Goal: Information Seeking & Learning: Learn about a topic

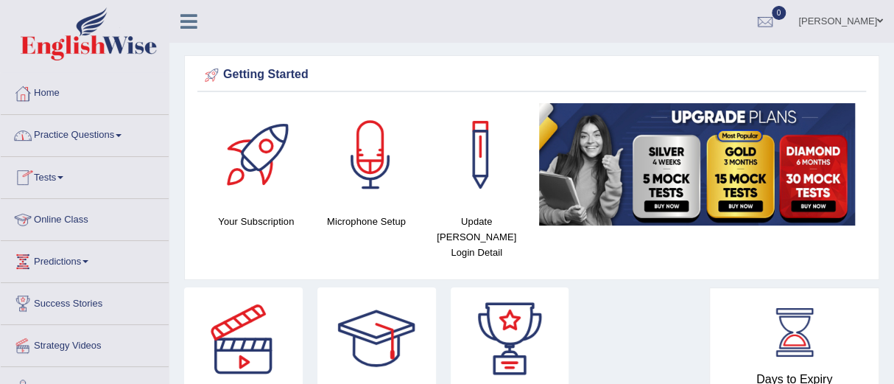
click at [62, 215] on link "Online Class" at bounding box center [85, 217] width 168 height 37
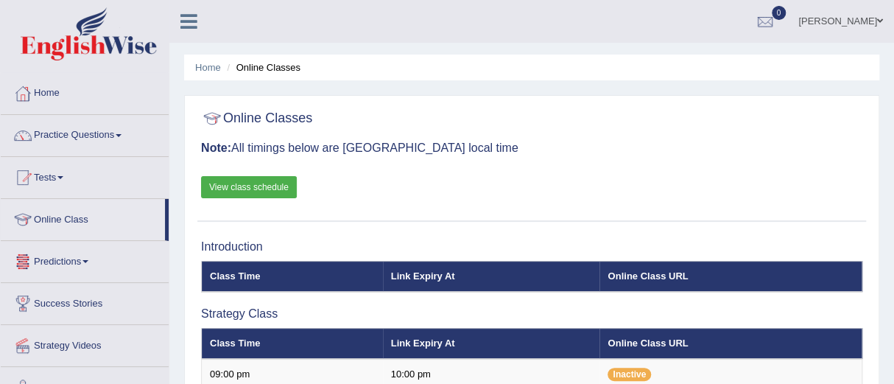
click at [243, 184] on link "View class schedule" at bounding box center [249, 187] width 96 height 22
click at [63, 128] on link "Practice Questions" at bounding box center [85, 133] width 168 height 37
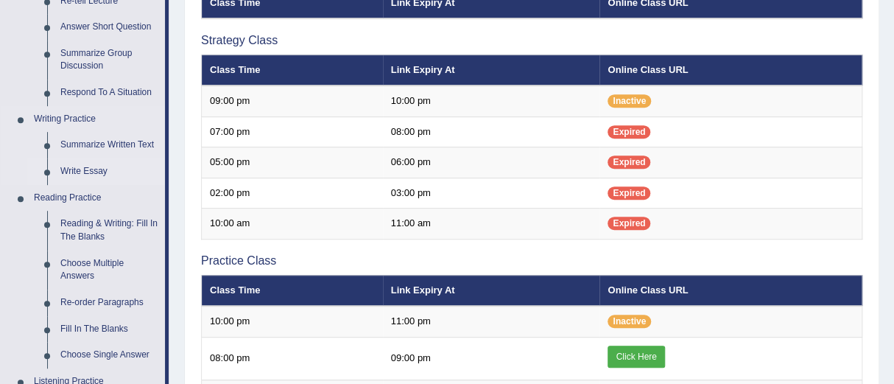
scroll to position [280, 0]
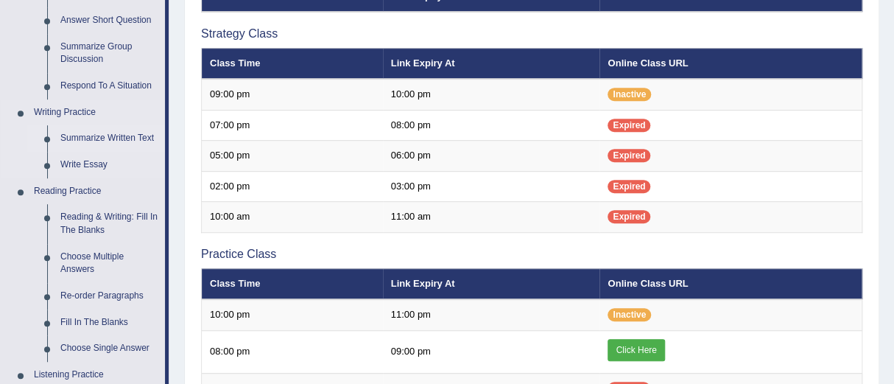
click at [87, 140] on link "Summarize Written Text" at bounding box center [109, 138] width 111 height 27
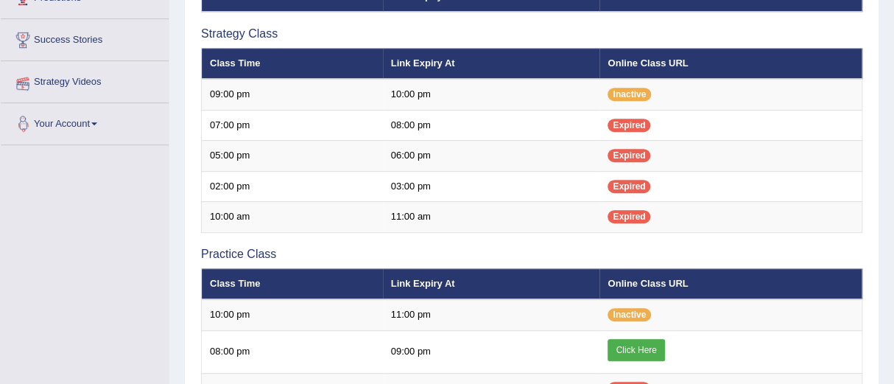
scroll to position [378, 0]
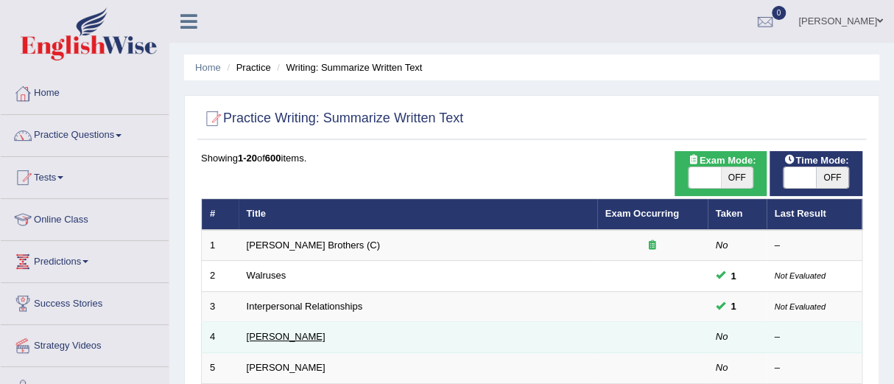
click at [295, 340] on link "[PERSON_NAME]" at bounding box center [286, 336] width 79 height 11
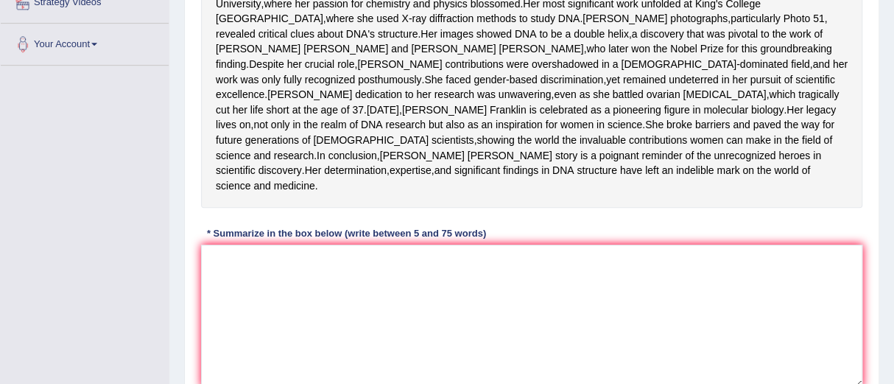
scroll to position [345, 0]
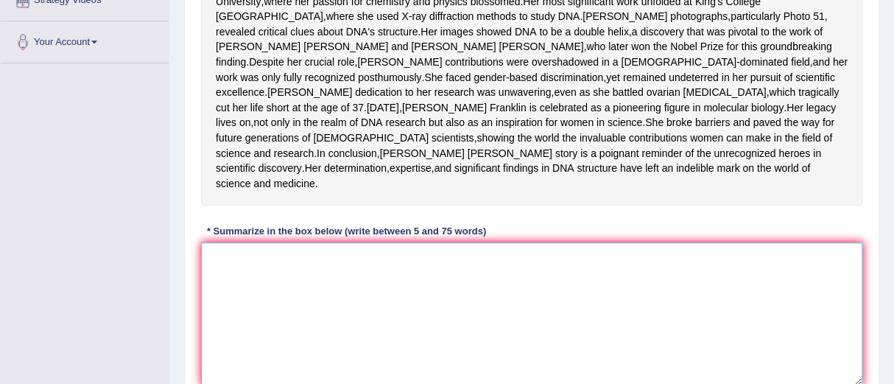
click at [218, 301] on textarea at bounding box center [531, 313] width 661 height 143
type textarea "O"
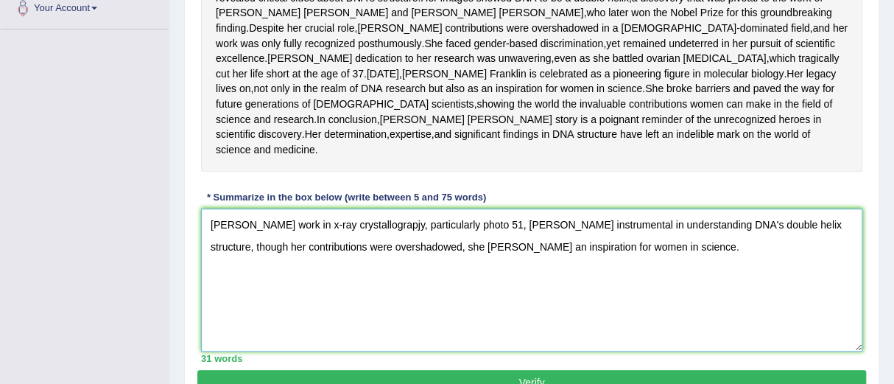
scroll to position [499, 0]
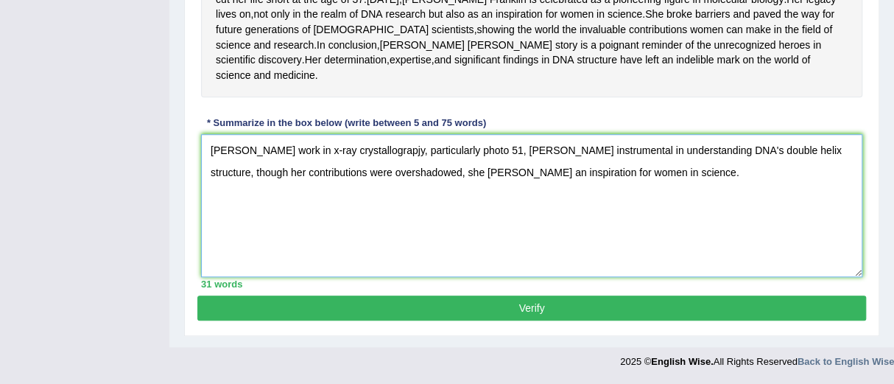
type textarea "Rosalind franklin's work in x-ray crystallograpjy, particularly photo 51, wes i…"
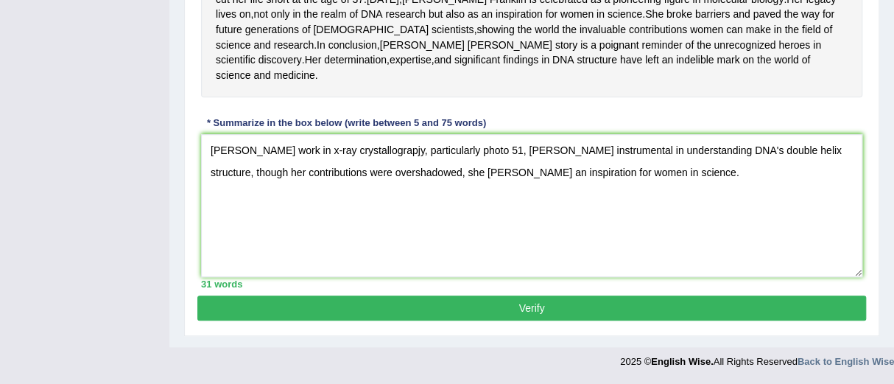
click at [530, 302] on button "Verify" at bounding box center [531, 307] width 669 height 25
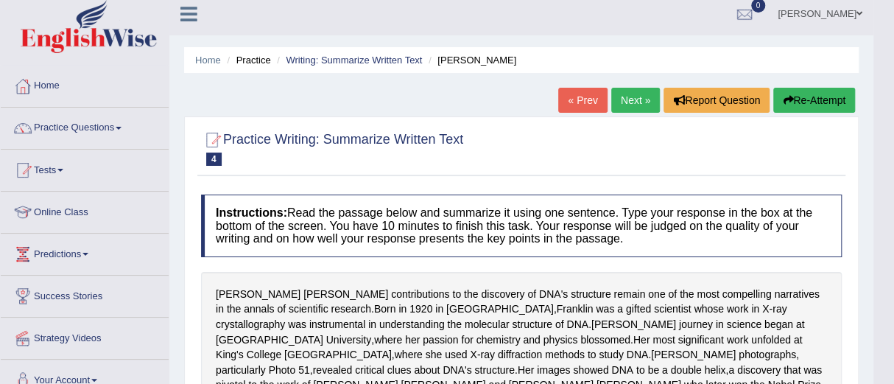
scroll to position [7, 0]
click at [97, 120] on link "Practice Questions" at bounding box center [85, 126] width 168 height 37
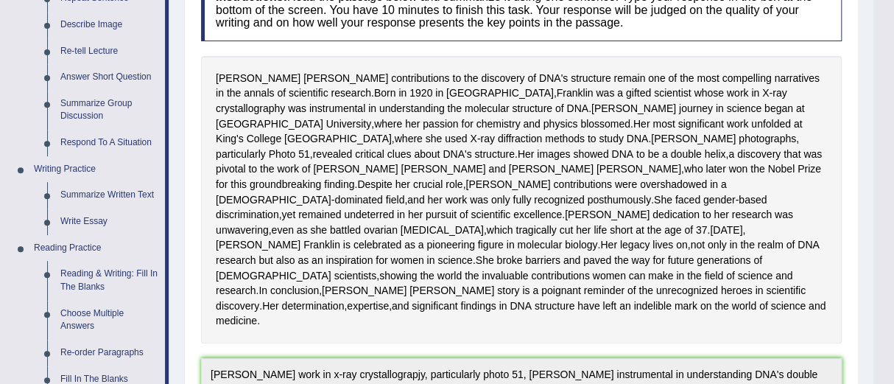
scroll to position [224, 0]
click at [76, 190] on link "Summarize Written Text" at bounding box center [109, 194] width 111 height 27
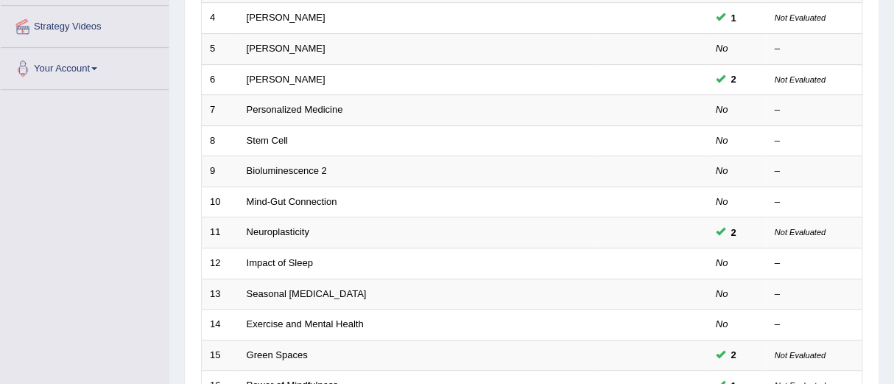
scroll to position [320, 0]
click at [86, 101] on div "Toggle navigation Home Practice Questions Speaking Practice Read Aloud Repeat S…" at bounding box center [447, 164] width 894 height 968
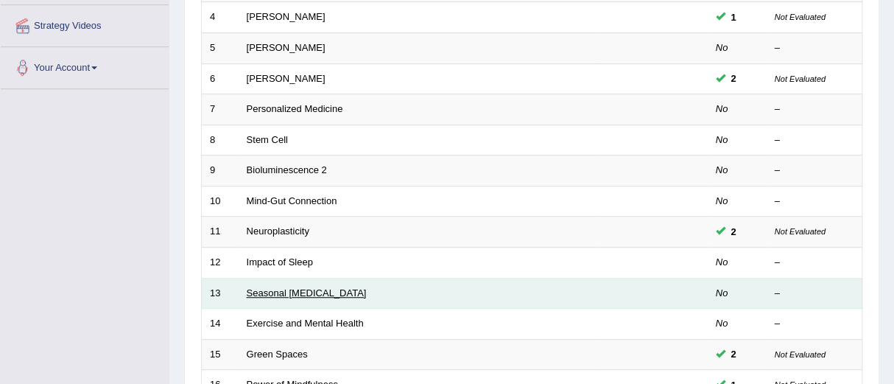
click at [323, 289] on link "Seasonal [MEDICAL_DATA]" at bounding box center [307, 292] width 120 height 11
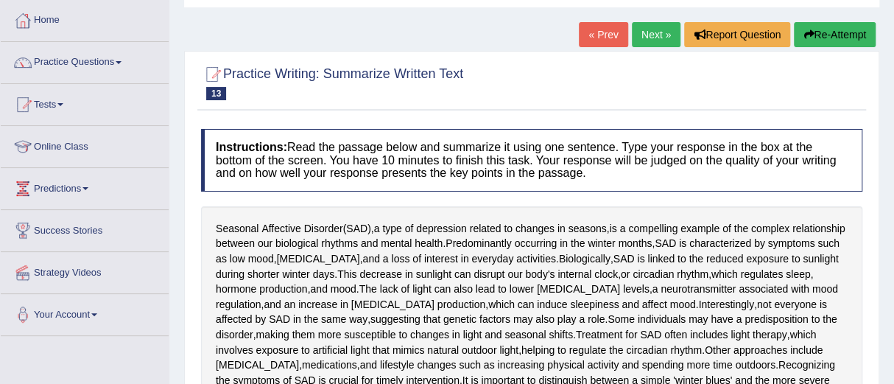
scroll to position [72, 0]
click at [93, 60] on link "Practice Questions" at bounding box center [85, 61] width 168 height 37
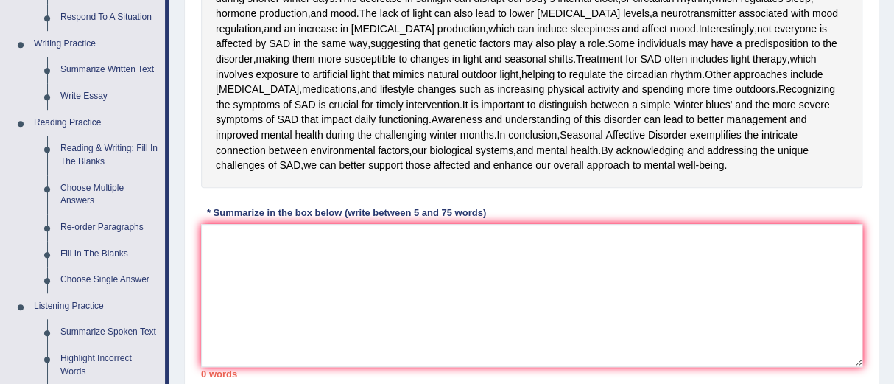
scroll to position [349, 0]
click at [91, 148] on link "Reading & Writing: Fill In The Blanks" at bounding box center [109, 154] width 111 height 39
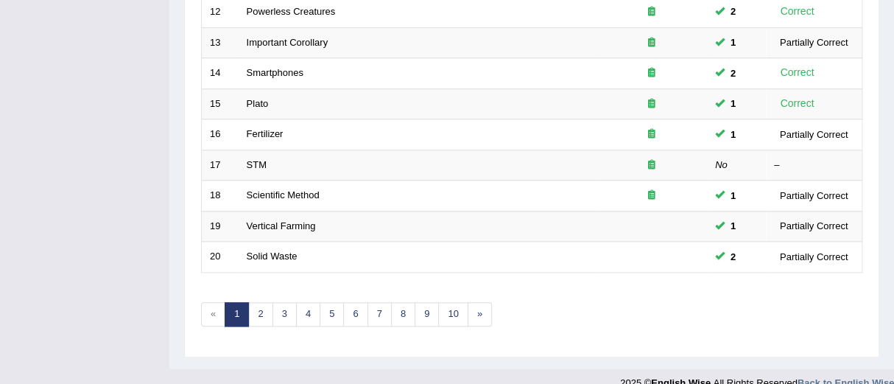
scroll to position [589, 0]
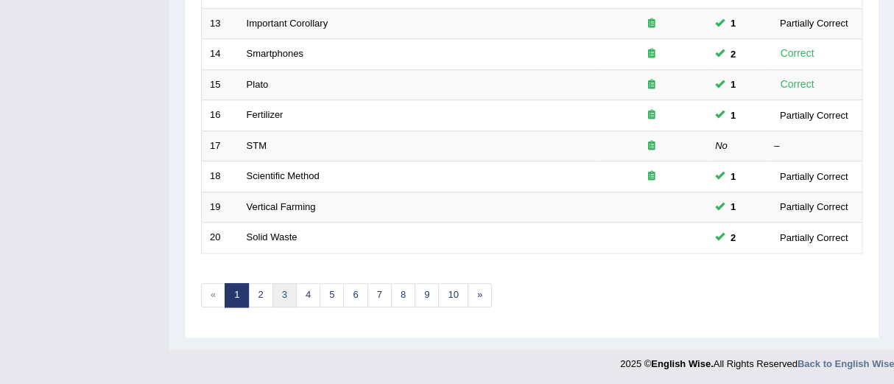
click at [284, 284] on link "3" at bounding box center [285, 295] width 24 height 24
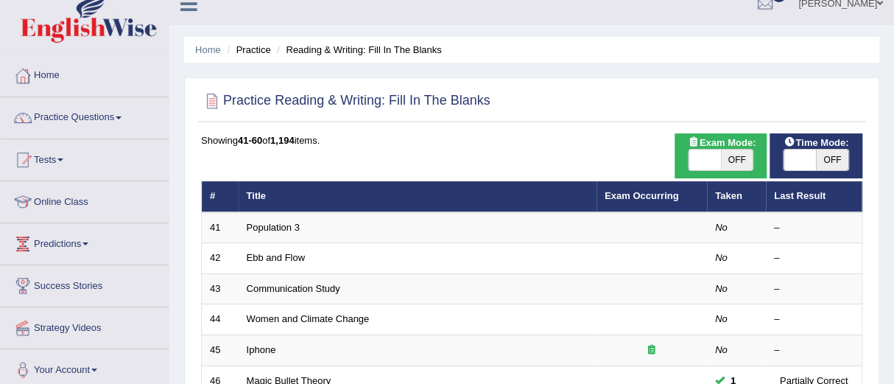
scroll to position [21, 0]
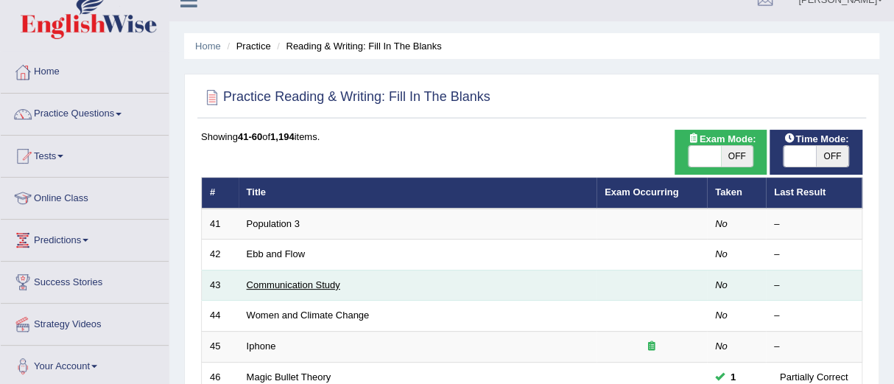
click at [281, 284] on link "Communication Study" at bounding box center [294, 284] width 94 height 11
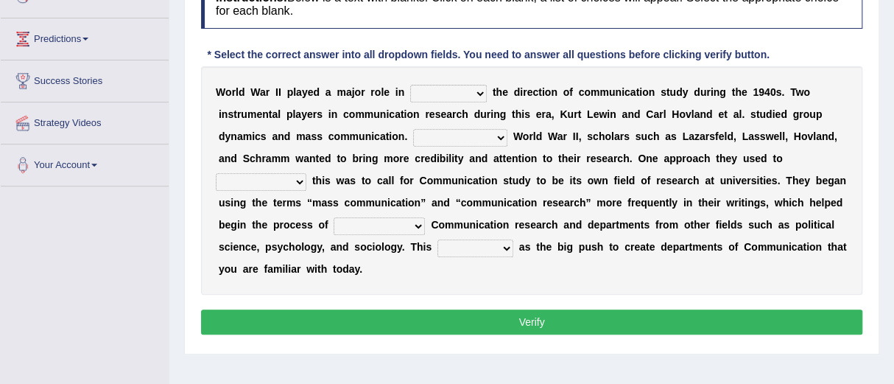
scroll to position [226, 0]
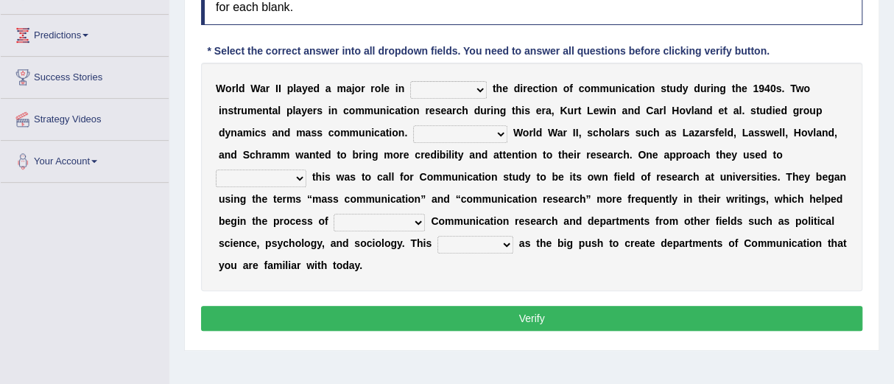
click at [478, 88] on select "shaping sharpening shunning shivering" at bounding box center [448, 90] width 77 height 18
select select "shivering"
click at [410, 81] on select "shaping sharpening shunning shivering" at bounding box center [448, 90] width 77 height 18
click at [501, 133] on select "Being followed To be followed Following Followed" at bounding box center [460, 134] width 94 height 18
select select "Following"
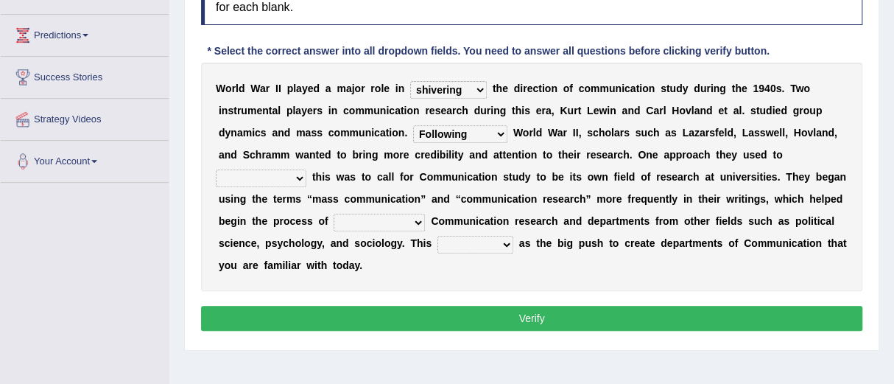
click at [413, 125] on select "Being followed To be followed Following Followed" at bounding box center [460, 134] width 94 height 18
click at [298, 178] on select "accompany accomplish acknowledge accommodate" at bounding box center [261, 178] width 91 height 18
select select "acknowledge"
click at [216, 169] on select "accompany accomplish acknowledge accommodate" at bounding box center [261, 178] width 91 height 18
click at [296, 174] on select "accompany accomplish acknowledge accommodate" at bounding box center [261, 178] width 91 height 18
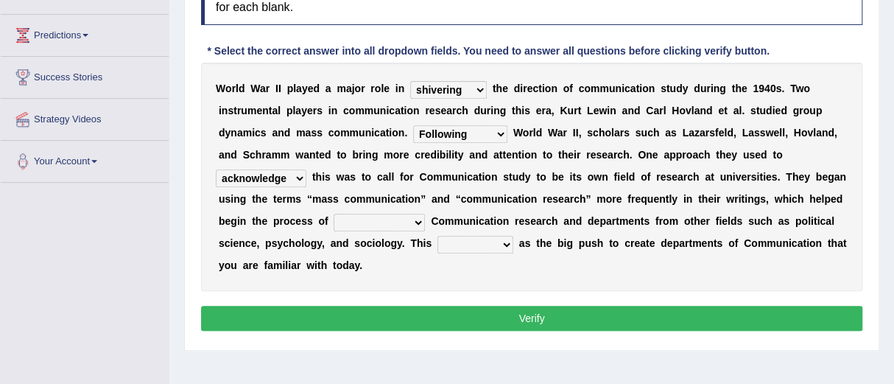
click at [323, 189] on div "W o r l d W a r I I p l a y e d a m a j o r r o l e i n shaping sharpening shun…" at bounding box center [531, 177] width 661 height 228
click at [418, 224] on select "discharging distinguishing disputing displaying" at bounding box center [379, 223] width 91 height 18
select select "displaying"
click at [334, 214] on select "discharging distinguishing disputing displaying" at bounding box center [379, 223] width 91 height 18
click at [506, 244] on select "served considered regarded provided" at bounding box center [476, 245] width 76 height 18
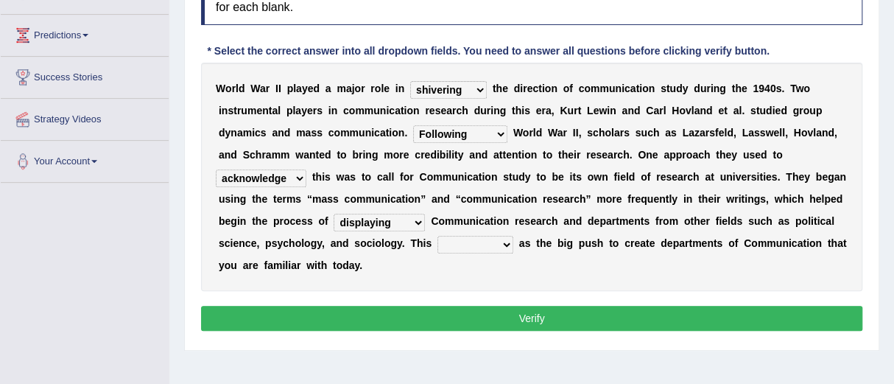
select select "served"
click at [438, 236] on select "served considered regarded provided" at bounding box center [476, 245] width 76 height 18
click at [533, 316] on button "Verify" at bounding box center [531, 318] width 661 height 25
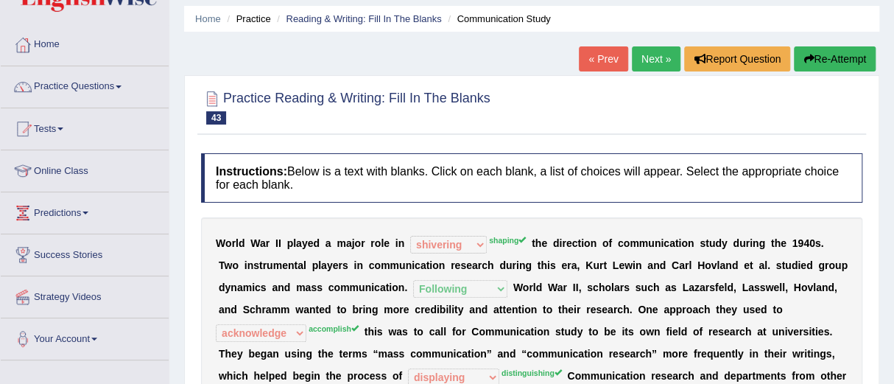
scroll to position [48, 0]
click at [96, 82] on link "Practice Questions" at bounding box center [85, 85] width 168 height 37
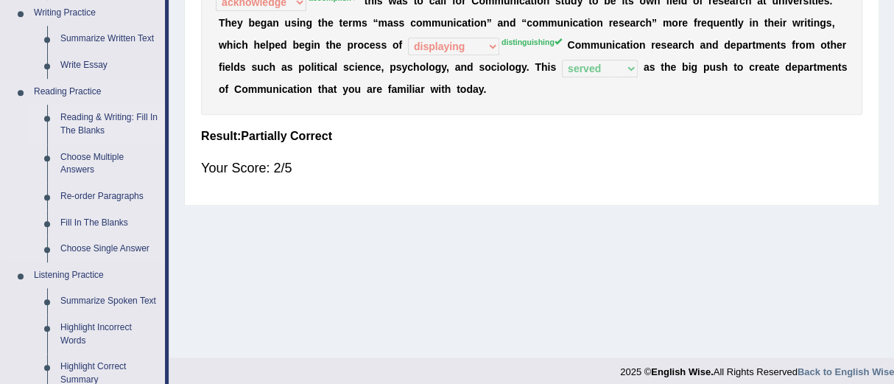
scroll to position [379, 0]
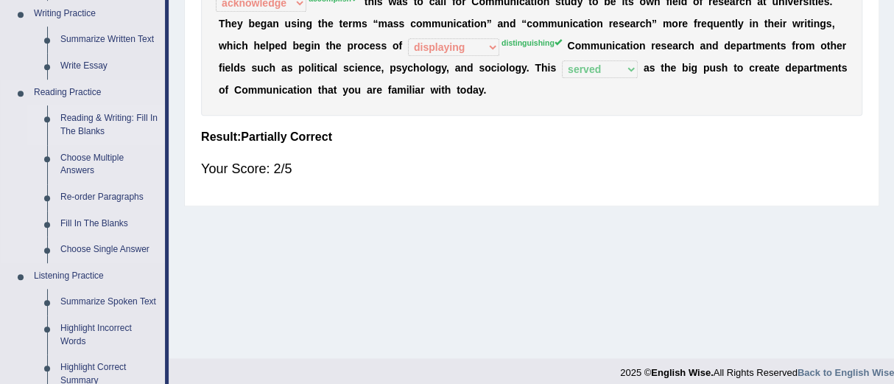
click at [79, 115] on link "Reading & Writing: Fill In The Blanks" at bounding box center [109, 124] width 111 height 39
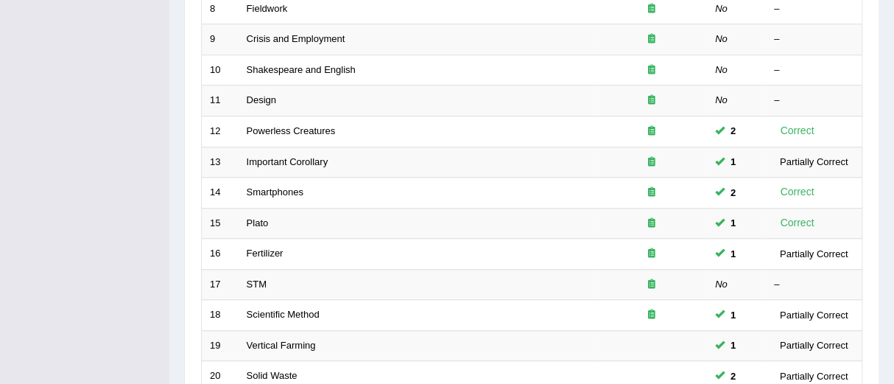
scroll to position [452, 0]
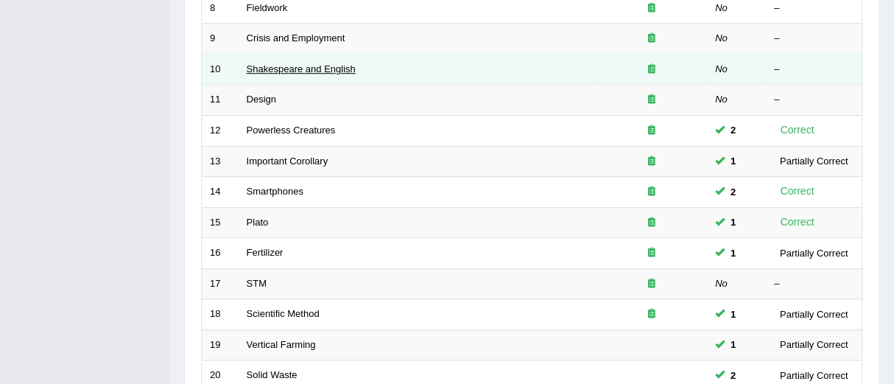
click at [289, 68] on link "Shakespeare and English" at bounding box center [301, 68] width 109 height 11
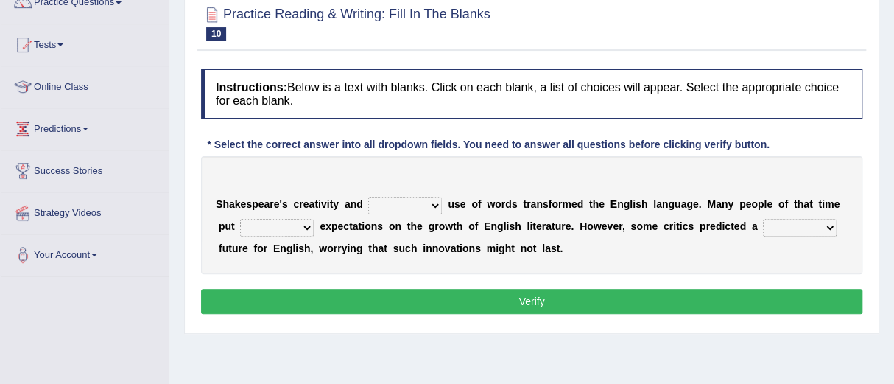
scroll to position [140, 0]
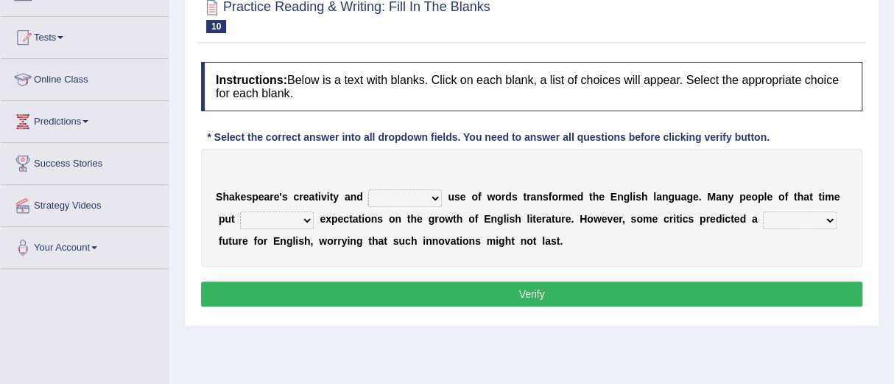
click at [433, 197] on select "idealized intensive fancied inventive" at bounding box center [405, 198] width 74 height 18
select select "intensive"
click at [368, 189] on select "idealized intensive fancied inventive" at bounding box center [405, 198] width 74 height 18
click at [308, 218] on select "wide much high more" at bounding box center [277, 220] width 74 height 18
select select "high"
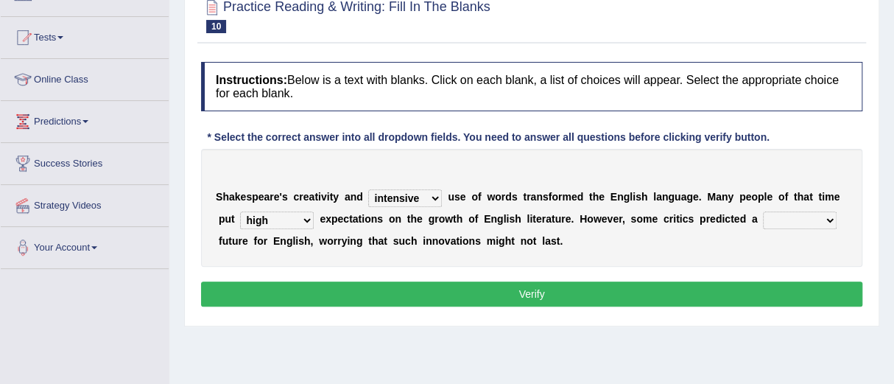
click at [240, 211] on select "wide much high more" at bounding box center [277, 220] width 74 height 18
click at [830, 220] on select "monetary promising irresistible daunting" at bounding box center [800, 220] width 74 height 18
select select "promising"
click at [763, 211] on select "monetary promising irresistible daunting" at bounding box center [800, 220] width 74 height 18
click at [538, 290] on button "Verify" at bounding box center [531, 293] width 661 height 25
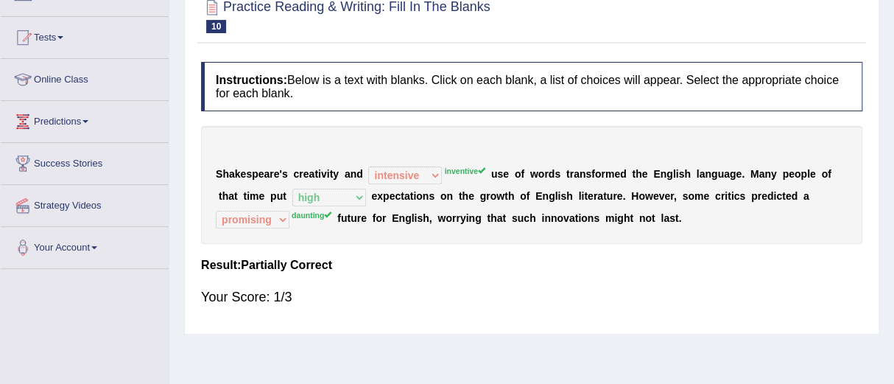
click at [538, 290] on div "Your Score: 1/3" at bounding box center [531, 296] width 661 height 35
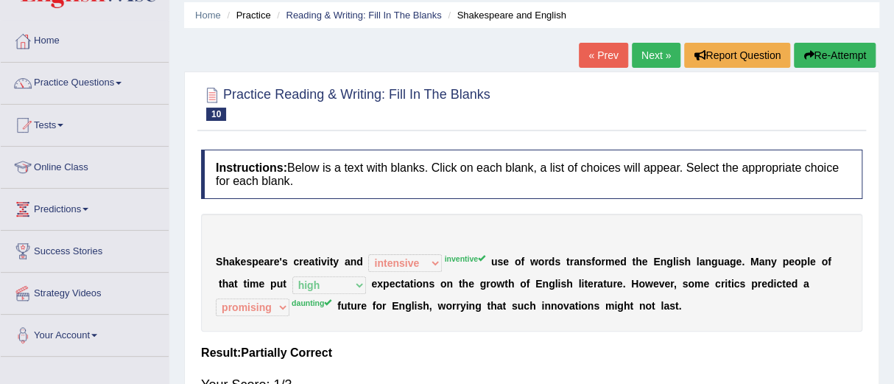
scroll to position [46, 0]
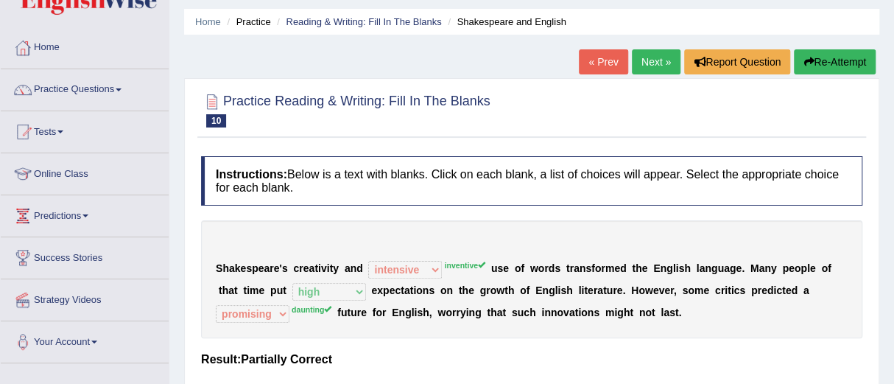
click at [652, 55] on link "Next »" at bounding box center [656, 61] width 49 height 25
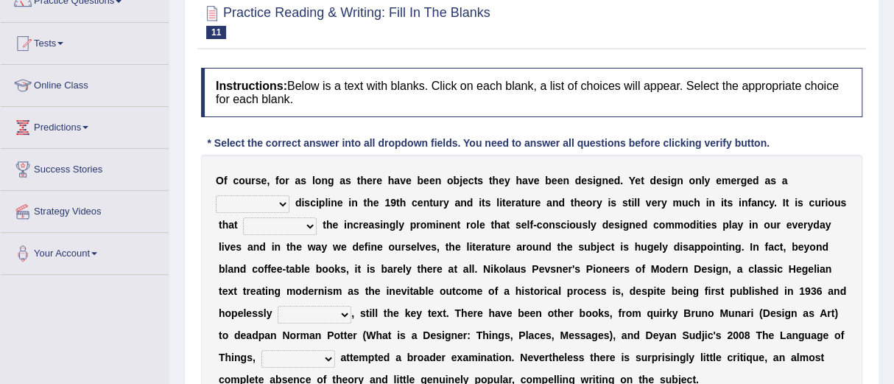
scroll to position [133, 0]
click at [652, 55] on div "Practice Reading & Writing: Fill In The Blanks 11 Design Instructions: Below is…" at bounding box center [531, 227] width 695 height 475
click at [282, 204] on select "bilateral ubiquitous foremost dedicated" at bounding box center [253, 205] width 74 height 18
select select "ubiquitous"
click at [216, 196] on select "bilateral ubiquitous foremost dedicated" at bounding box center [253, 205] width 74 height 18
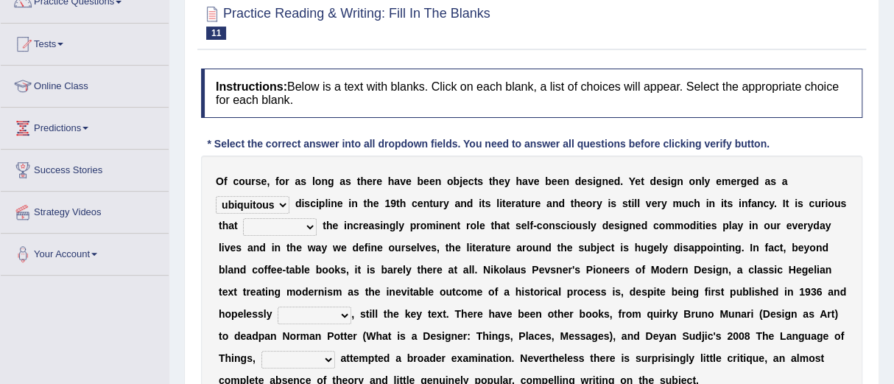
click at [310, 225] on select "since despite within through" at bounding box center [280, 227] width 74 height 18
select select "despite"
click at [243, 218] on select "since despite within through" at bounding box center [280, 227] width 74 height 18
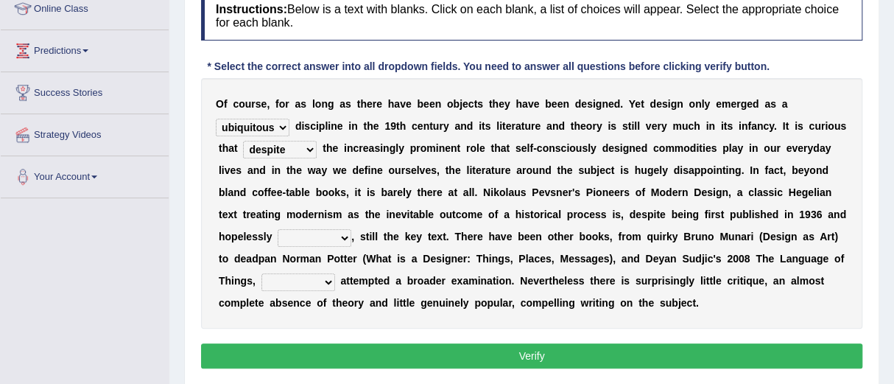
scroll to position [211, 0]
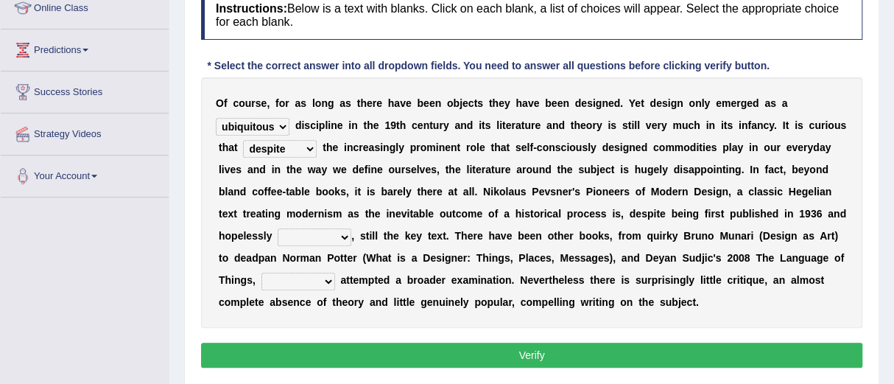
click at [345, 236] on select "dates dating date dated" at bounding box center [315, 237] width 74 height 18
select select "date"
click at [278, 228] on select "dates dating date dated" at bounding box center [315, 237] width 74 height 18
click at [324, 279] on select "which then however as" at bounding box center [298, 282] width 74 height 18
select select "however"
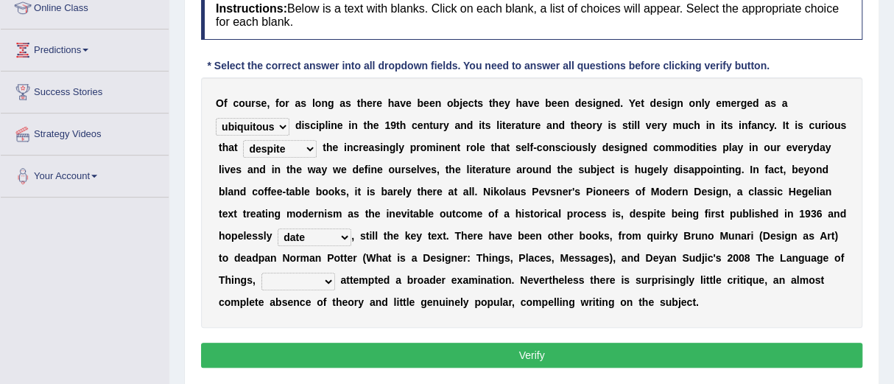
click at [261, 273] on select "which then however as" at bounding box center [298, 282] width 74 height 18
click at [530, 350] on button "Verify" at bounding box center [531, 355] width 661 height 25
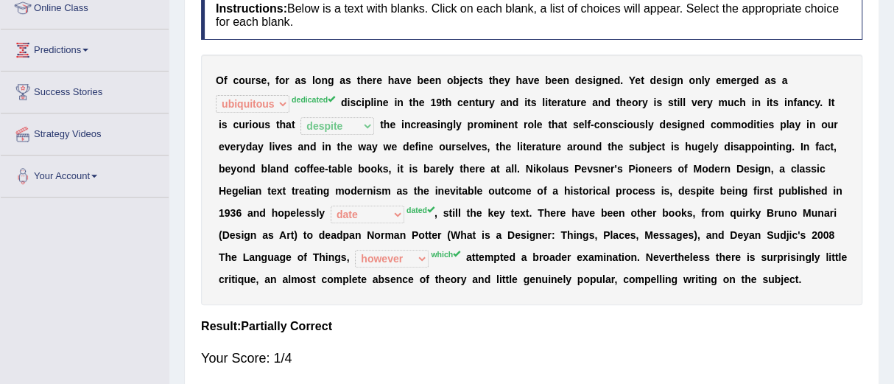
click at [530, 350] on div "Your Score: 1/4" at bounding box center [531, 357] width 661 height 35
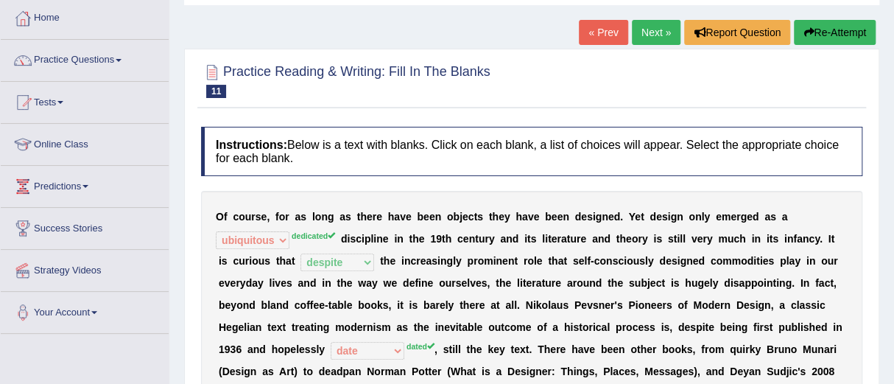
scroll to position [74, 0]
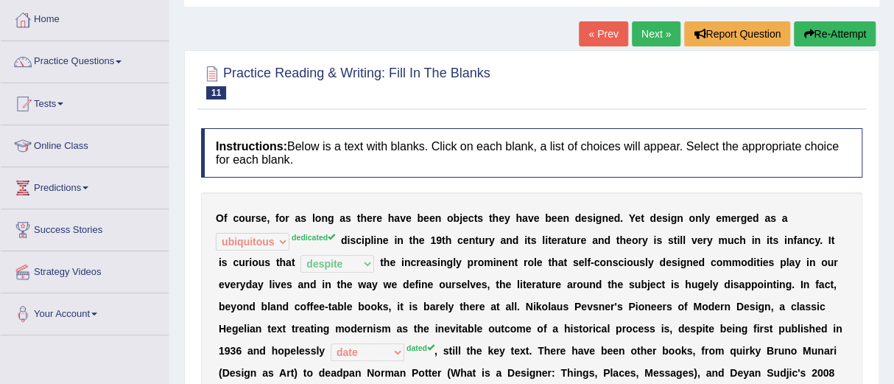
click at [815, 28] on button "Re-Attempt" at bounding box center [835, 33] width 82 height 25
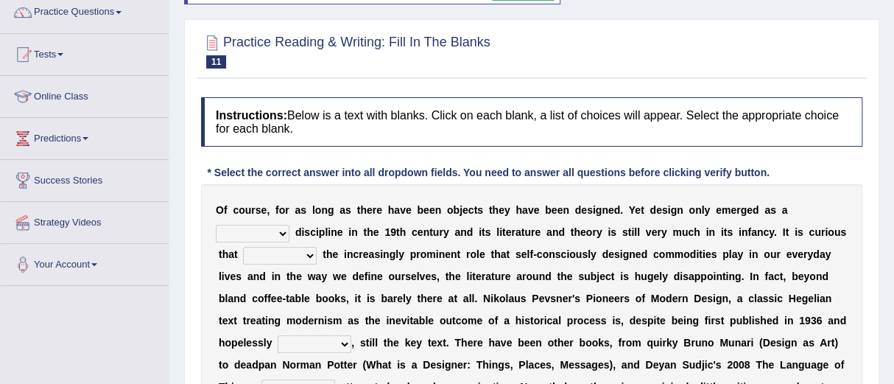
scroll to position [148, 0]
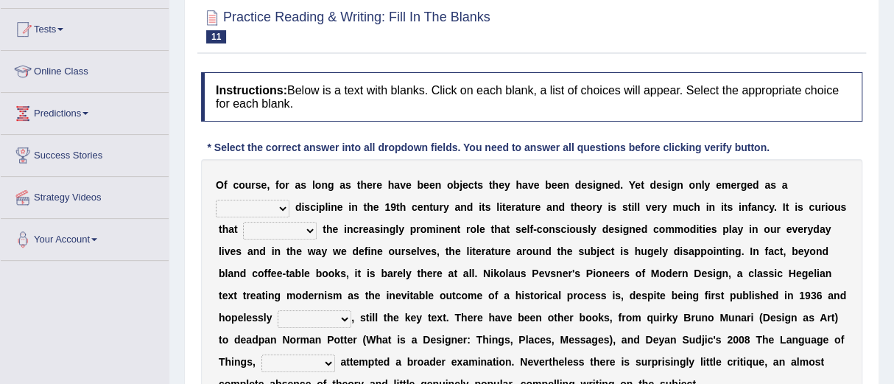
click at [282, 208] on select "bilateral ubiquitous foremost dedicated" at bounding box center [253, 209] width 74 height 18
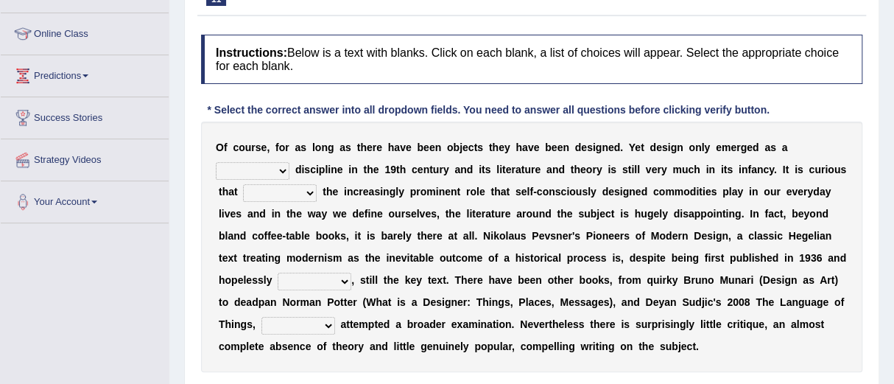
scroll to position [186, 0]
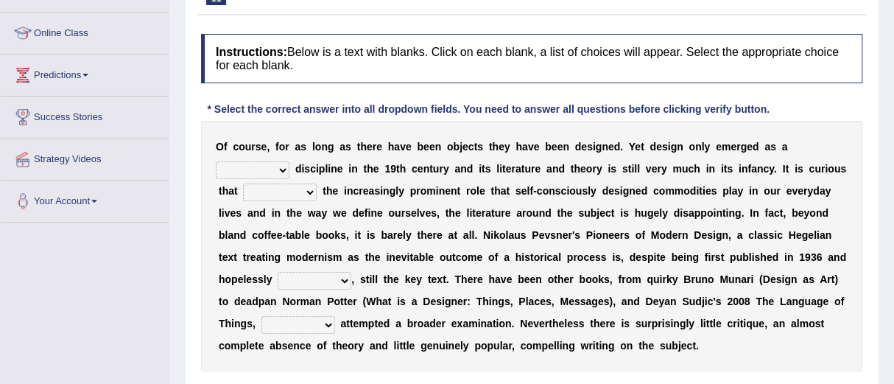
click at [281, 167] on select "bilateral ubiquitous foremost dedicated" at bounding box center [253, 170] width 74 height 18
select select "dedicated"
click at [216, 161] on select "bilateral ubiquitous foremost dedicated" at bounding box center [253, 170] width 74 height 18
click at [309, 189] on select "since despite within through" at bounding box center [280, 192] width 74 height 18
select select "despite"
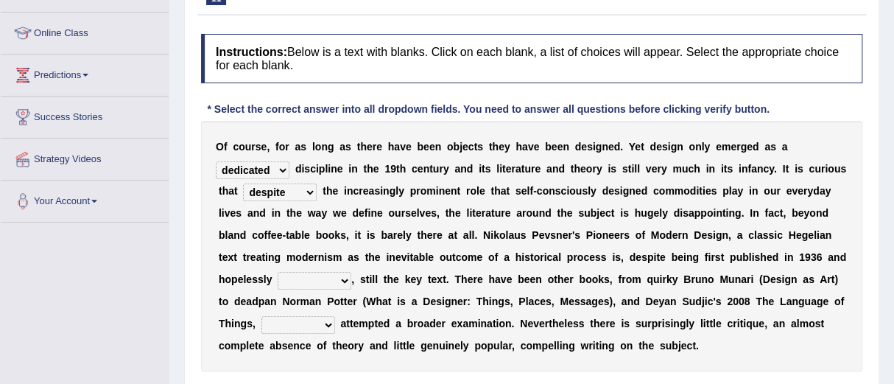
click at [243, 183] on select "since despite within through" at bounding box center [280, 192] width 74 height 18
click at [342, 277] on select "dates dating date dated" at bounding box center [315, 281] width 74 height 18
select select "dated"
click at [278, 272] on select "dates dating date dated" at bounding box center [315, 281] width 74 height 18
click at [327, 321] on select "which then however as" at bounding box center [298, 325] width 74 height 18
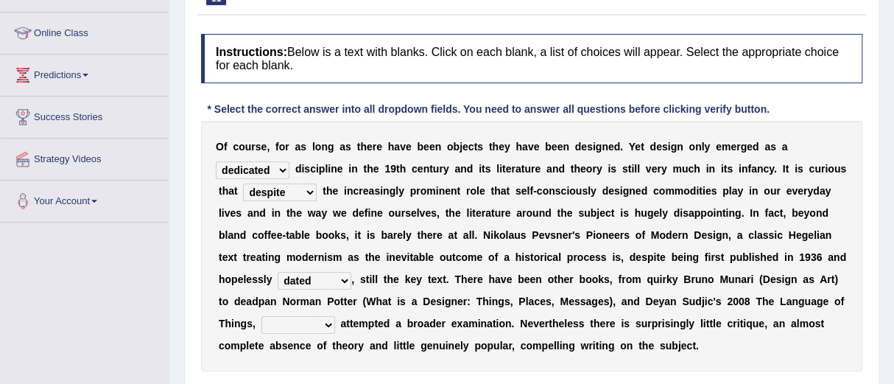
select select "which"
click at [261, 316] on select "which then however as" at bounding box center [298, 325] width 74 height 18
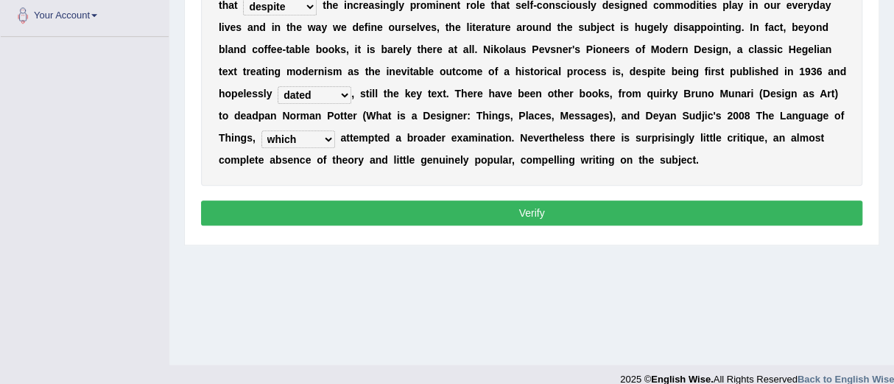
scroll to position [361, 0]
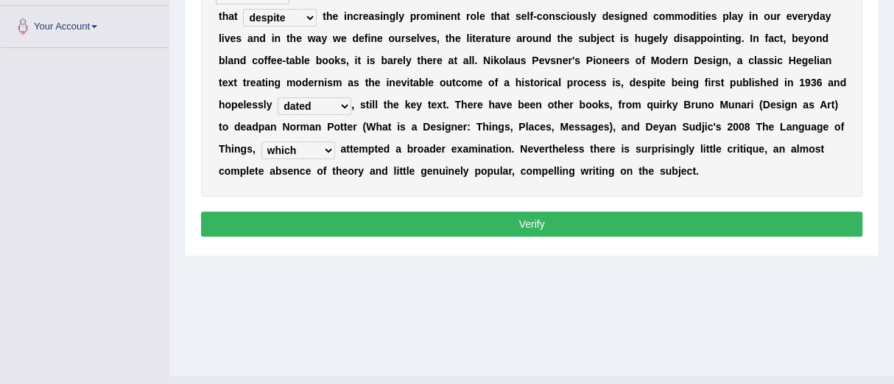
click at [531, 222] on button "Verify" at bounding box center [531, 223] width 661 height 25
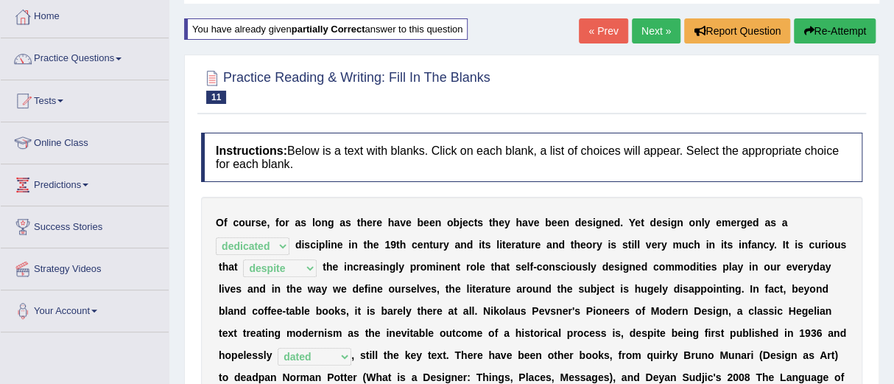
scroll to position [0, 0]
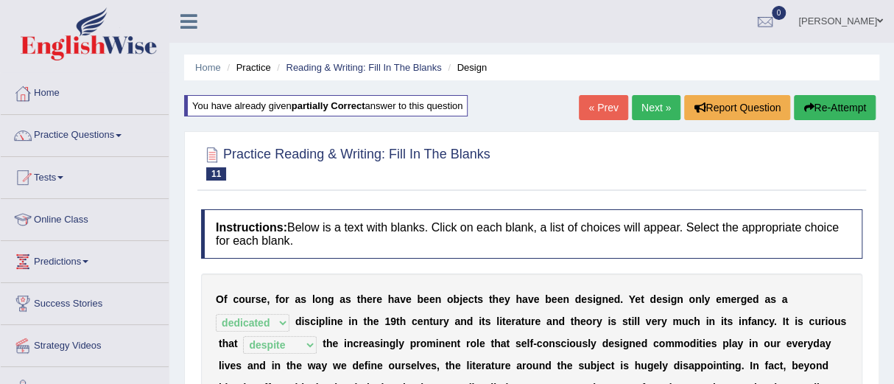
click at [645, 103] on link "Next »" at bounding box center [656, 107] width 49 height 25
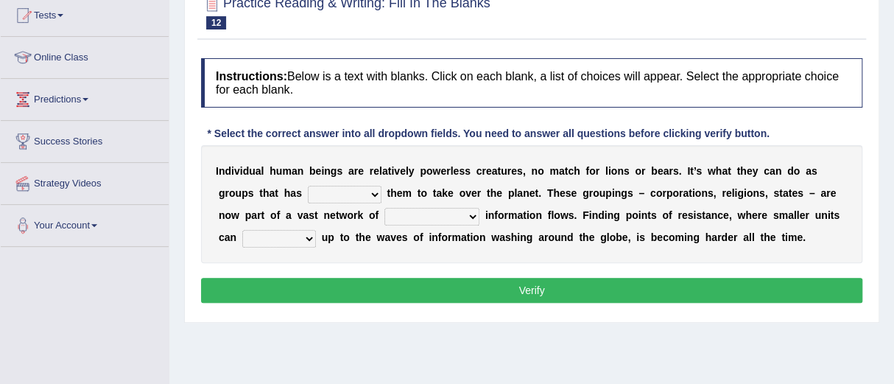
scroll to position [162, 0]
click at [444, 216] on select "interconnected overlapping fastened exploited" at bounding box center [431, 217] width 95 height 18
click at [373, 195] on select "enabled contended embodied conjured" at bounding box center [345, 195] width 74 height 18
select select "enabled"
click at [308, 186] on select "enabled contended embodied conjured" at bounding box center [345, 195] width 74 height 18
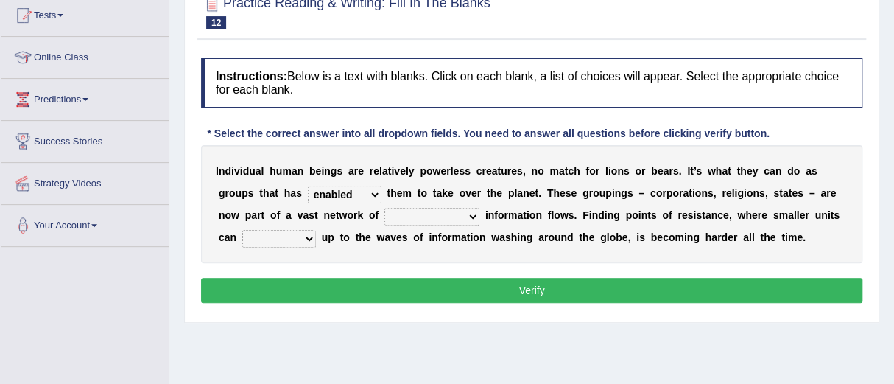
click at [471, 212] on select "interconnected overlapping fastened exploited" at bounding box center [431, 217] width 95 height 18
select select "fastened"
click at [384, 208] on select "interconnected overlapping fastened exploited" at bounding box center [431, 217] width 95 height 18
click at [309, 236] on select "stand raise hail pump" at bounding box center [279, 239] width 74 height 18
select select "raise"
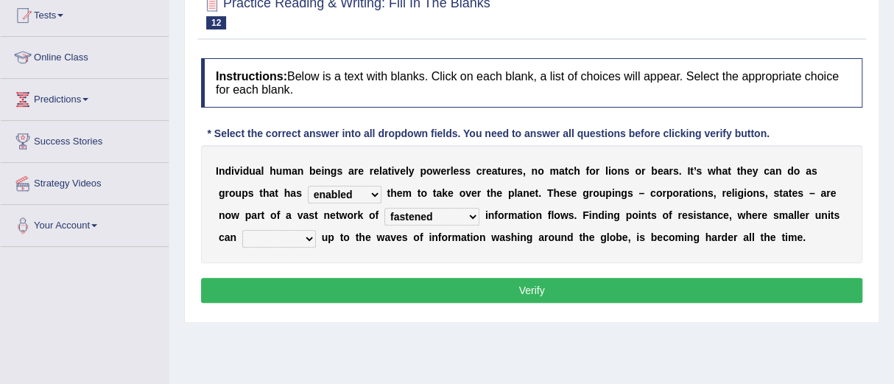
click at [242, 230] on select "stand raise hail pump" at bounding box center [279, 239] width 74 height 18
click at [524, 284] on button "Verify" at bounding box center [531, 290] width 661 height 25
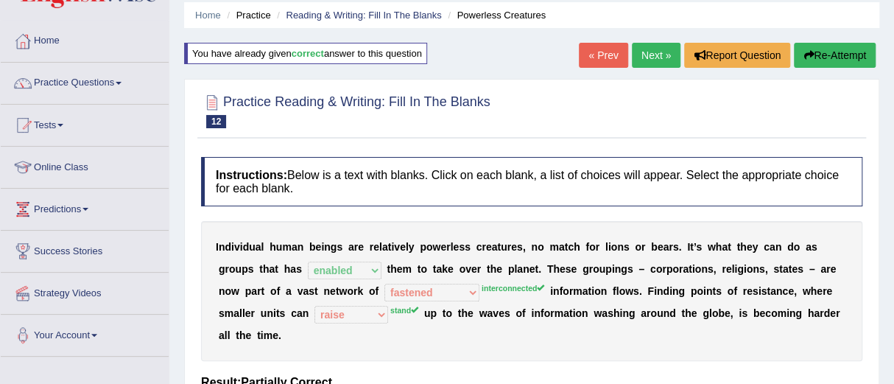
scroll to position [52, 0]
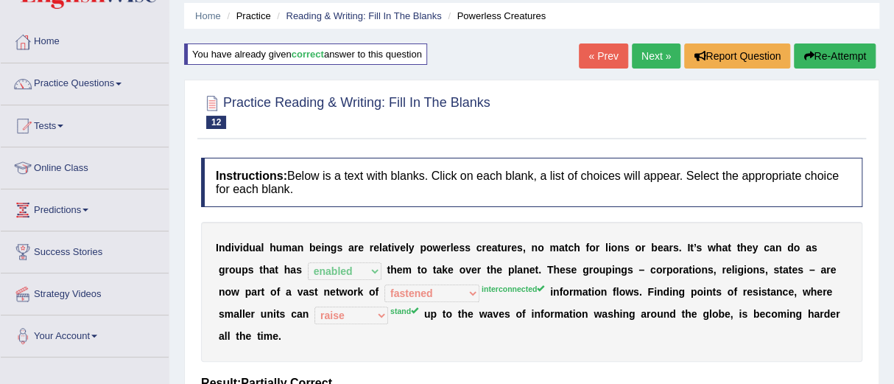
click at [832, 51] on button "Re-Attempt" at bounding box center [835, 55] width 82 height 25
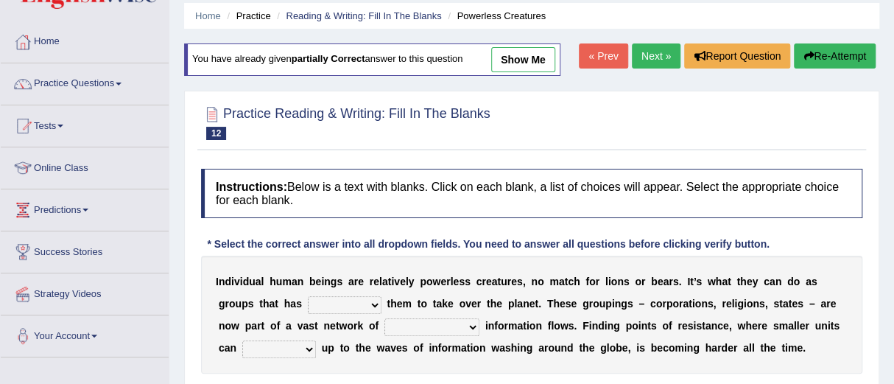
click at [373, 303] on select "enabled contended embodied conjured" at bounding box center [345, 305] width 74 height 18
select select "enabled"
click at [308, 296] on select "enabled contended embodied conjured" at bounding box center [345, 305] width 74 height 18
click at [468, 323] on select "interconnected overlapping fastened exploited" at bounding box center [431, 327] width 95 height 18
select select "interconnected"
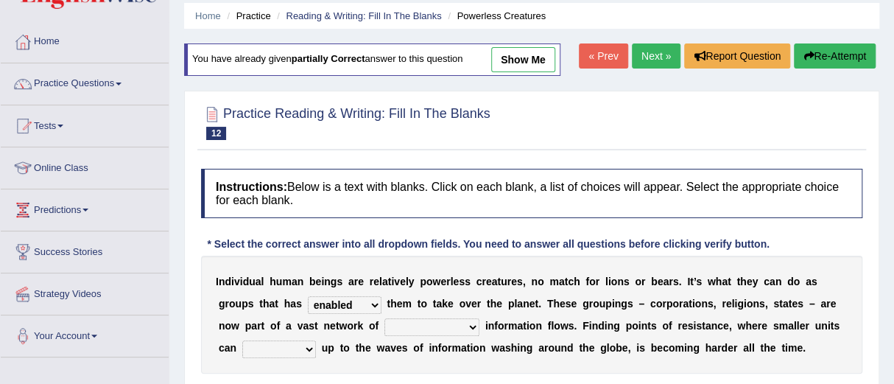
click at [384, 318] on select "interconnected overlapping fastened exploited" at bounding box center [431, 327] width 95 height 18
click at [309, 347] on select "stand raise hail pump" at bounding box center [279, 349] width 74 height 18
select select "stand"
click at [242, 340] on select "stand raise hail pump" at bounding box center [279, 349] width 74 height 18
click at [833, 52] on button "Re-Attempt" at bounding box center [835, 55] width 82 height 25
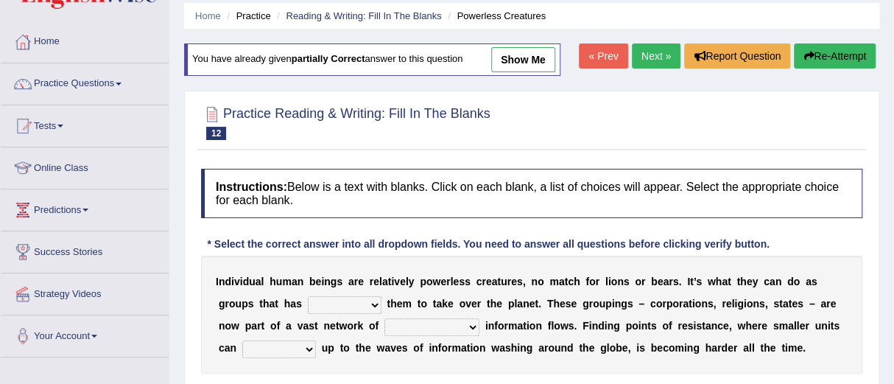
click at [373, 302] on select "enabled contended embodied conjured" at bounding box center [345, 305] width 74 height 18
select select "enabled"
click at [308, 296] on select "enabled contended embodied conjured" at bounding box center [345, 305] width 74 height 18
click at [471, 325] on select "interconnected overlapping fastened exploited" at bounding box center [431, 327] width 95 height 18
select select "interconnected"
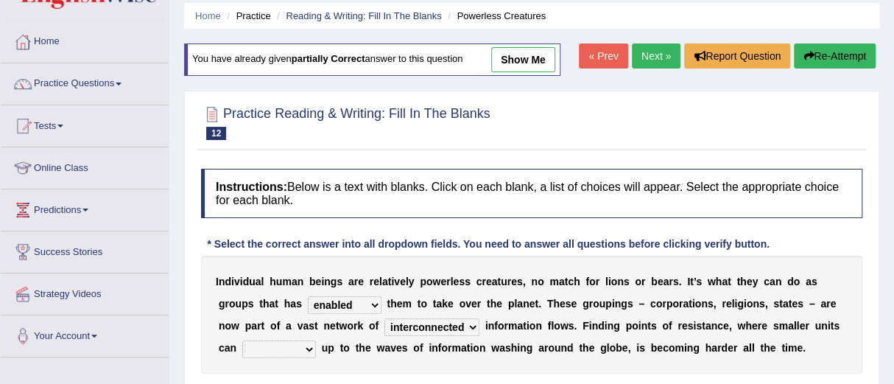
click at [384, 318] on select "interconnected overlapping fastened exploited" at bounding box center [431, 327] width 95 height 18
click at [308, 346] on select "stand raise hail pump" at bounding box center [279, 349] width 74 height 18
select select "stand"
click at [242, 340] on select "stand raise hail pump" at bounding box center [279, 349] width 74 height 18
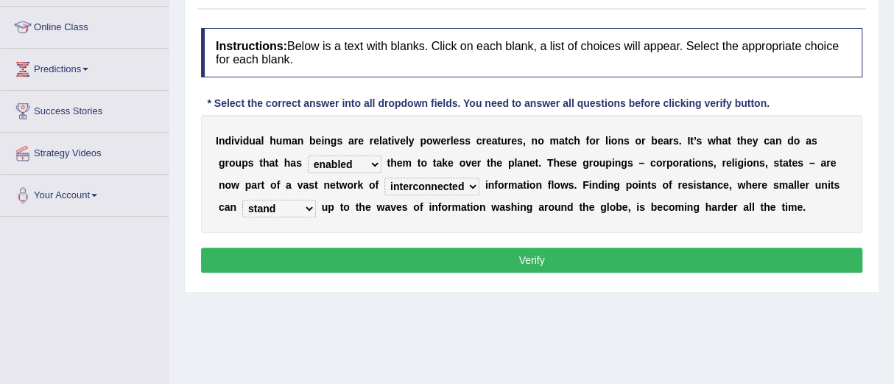
scroll to position [198, 0]
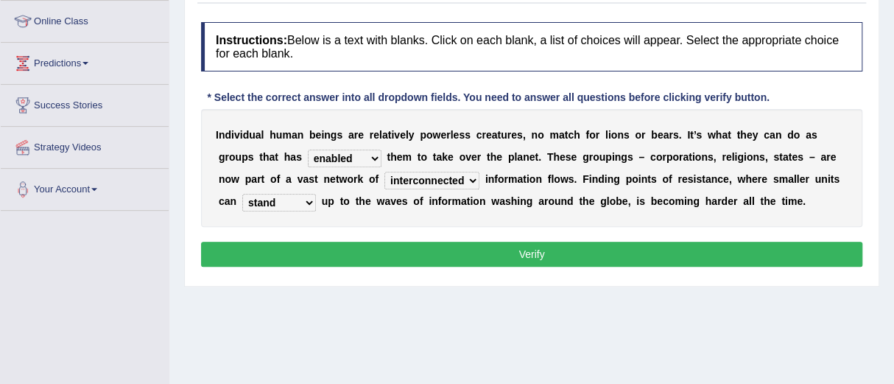
click at [534, 250] on button "Verify" at bounding box center [531, 254] width 661 height 25
